Goal: Task Accomplishment & Management: Manage account settings

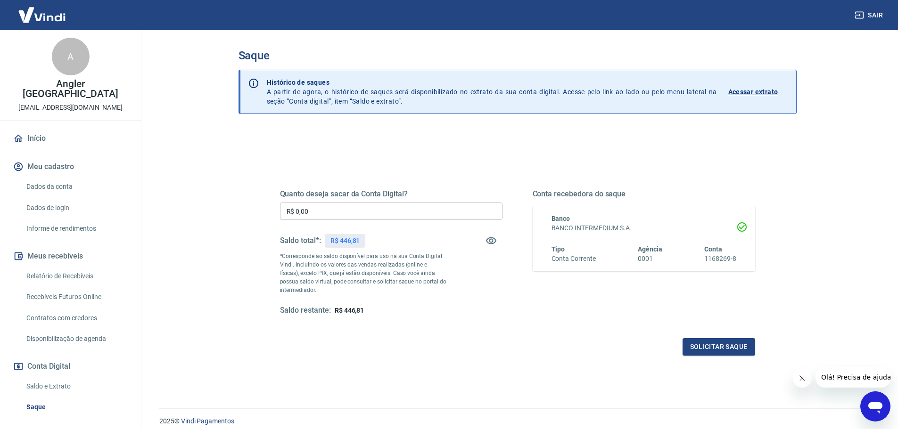
click at [339, 213] on input "R$ 0,00" at bounding box center [391, 211] width 222 height 17
type input "R$ 446,81"
click at [723, 349] on button "Solicitar saque" at bounding box center [718, 346] width 73 height 17
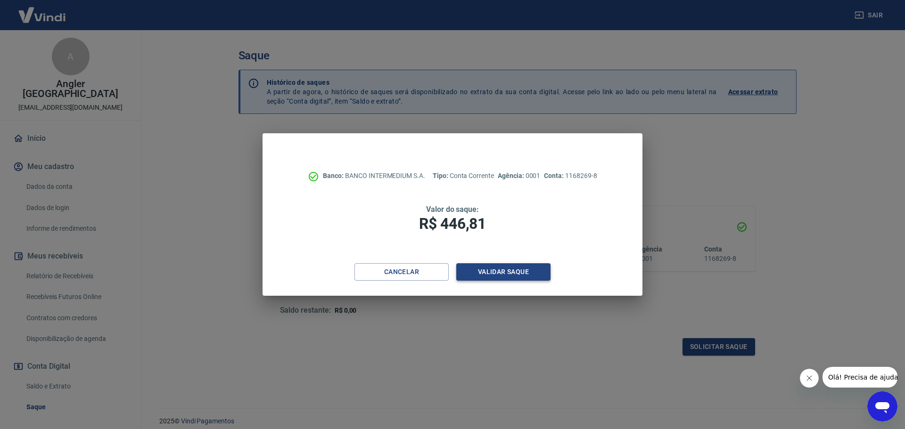
click at [490, 277] on button "Validar saque" at bounding box center [503, 271] width 94 height 17
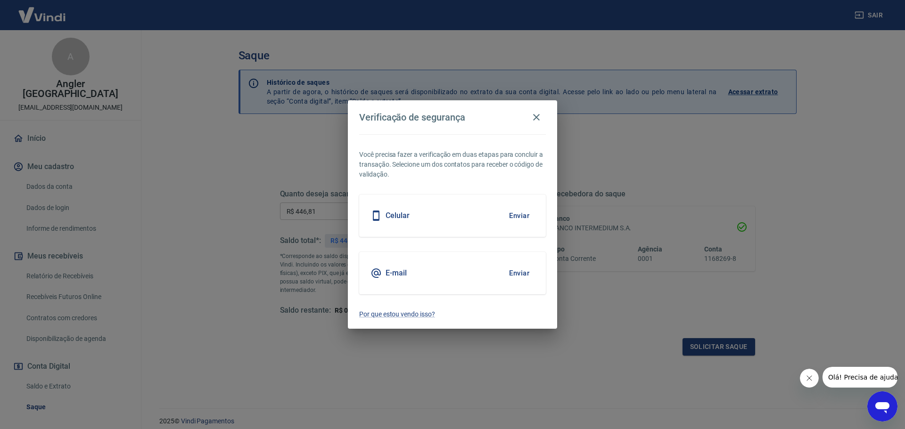
click at [525, 275] on button "Enviar" at bounding box center [519, 273] width 31 height 20
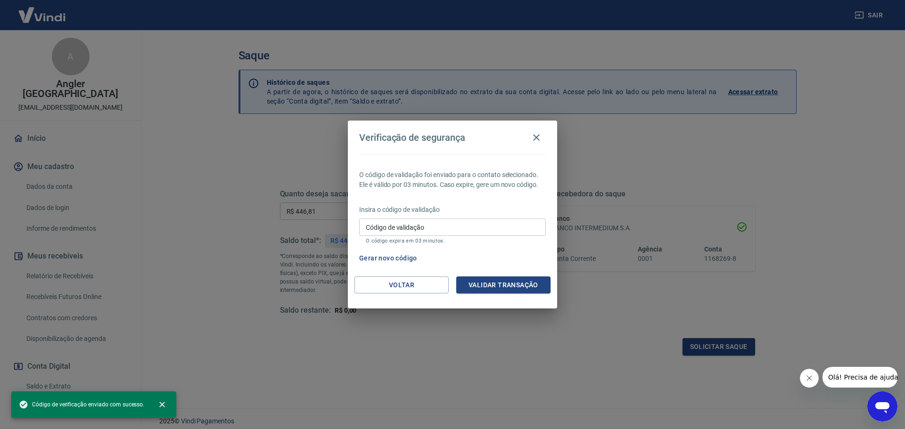
click at [436, 222] on input "Código de validação" at bounding box center [452, 227] width 187 height 17
paste input "574911"
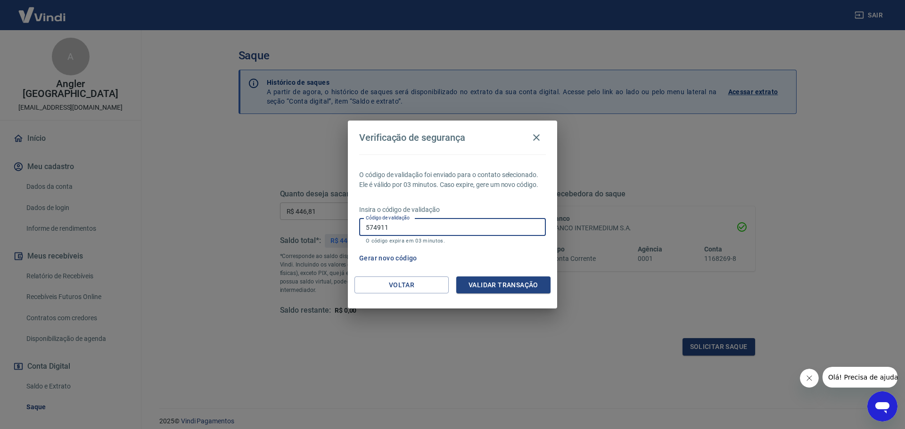
type input "574911"
click at [528, 256] on div "Gerar novo código" at bounding box center [450, 258] width 190 height 17
click at [519, 292] on button "Validar transação" at bounding box center [503, 285] width 94 height 17
